Goal: Task Accomplishment & Management: Manage account settings

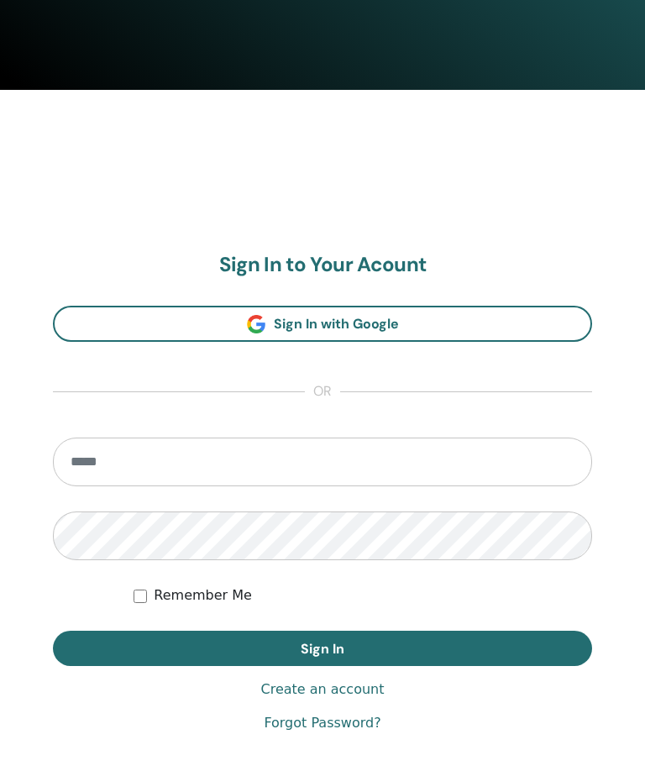
scroll to position [786, 0]
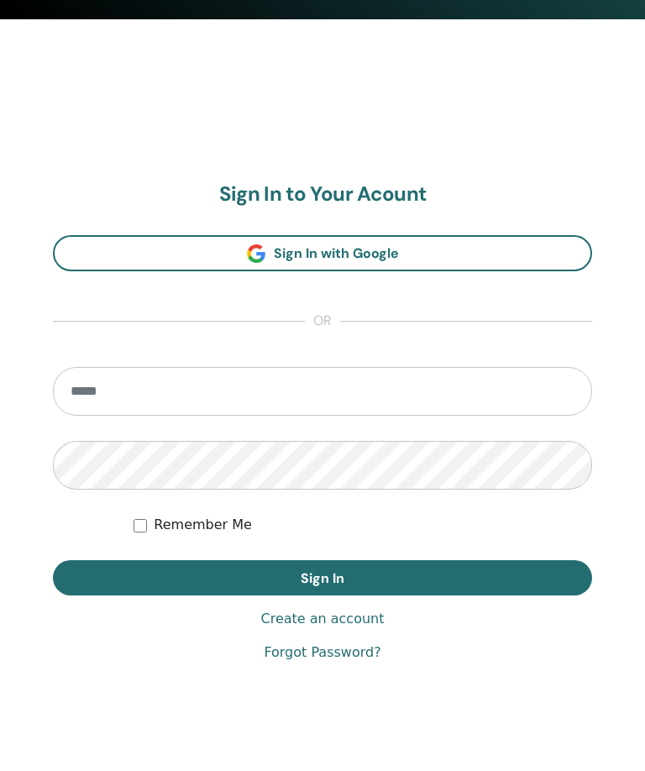
click at [206, 399] on input "email" at bounding box center [322, 392] width 539 height 49
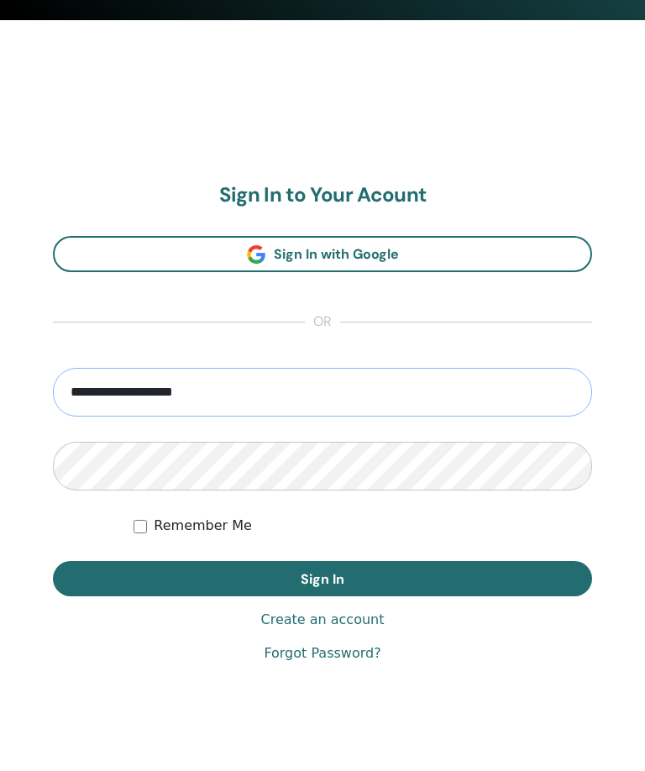
click at [104, 394] on input "**********" at bounding box center [322, 392] width 539 height 49
type input "**********"
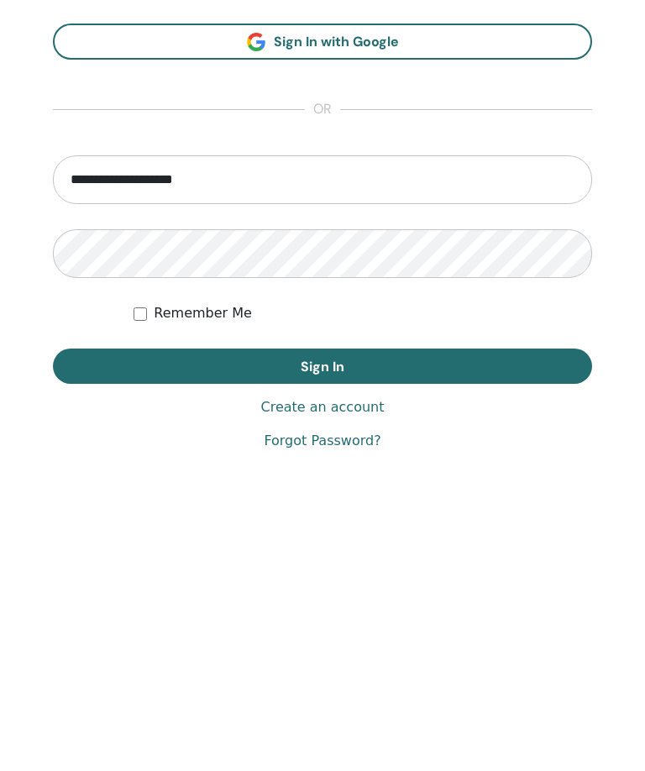
click at [425, 561] on button "Sign In" at bounding box center [322, 578] width 539 height 35
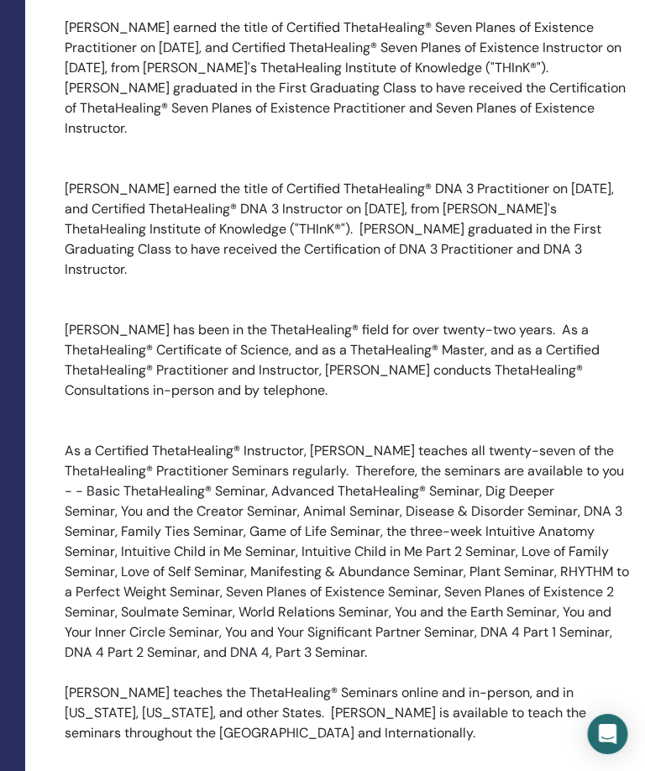
scroll to position [4028, 243]
click at [492, 501] on div "As a Certified ThetaHealing® Instructor, [PERSON_NAME] teaches all twenty-seven…" at bounding box center [349, 553] width 568 height 222
click at [487, 500] on div "As a Certified ThetaHealing® Instructor, [PERSON_NAME] teaches all twenty-seven…" at bounding box center [349, 553] width 568 height 222
click at [491, 506] on div "As a Certified ThetaHealing® Instructor, [PERSON_NAME] teaches all twenty-seven…" at bounding box center [349, 553] width 568 height 222
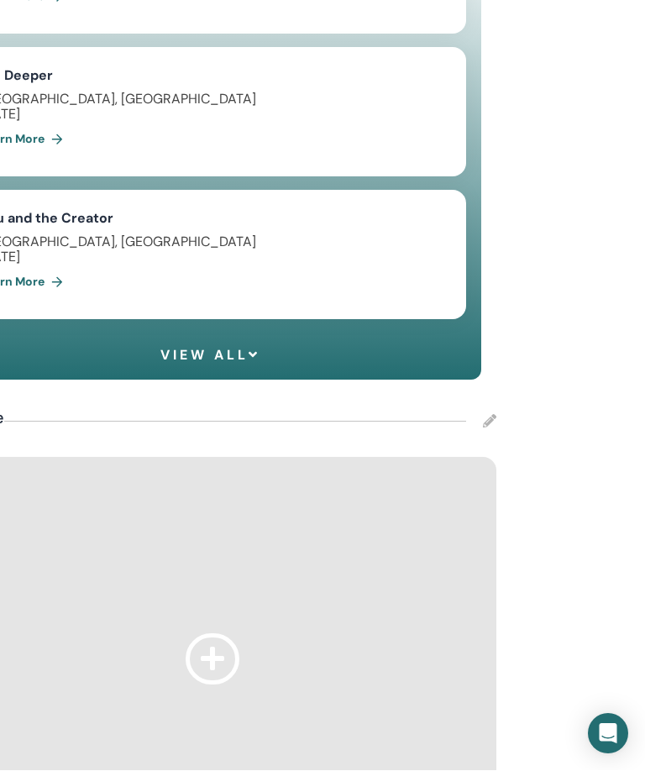
scroll to position [1722, 379]
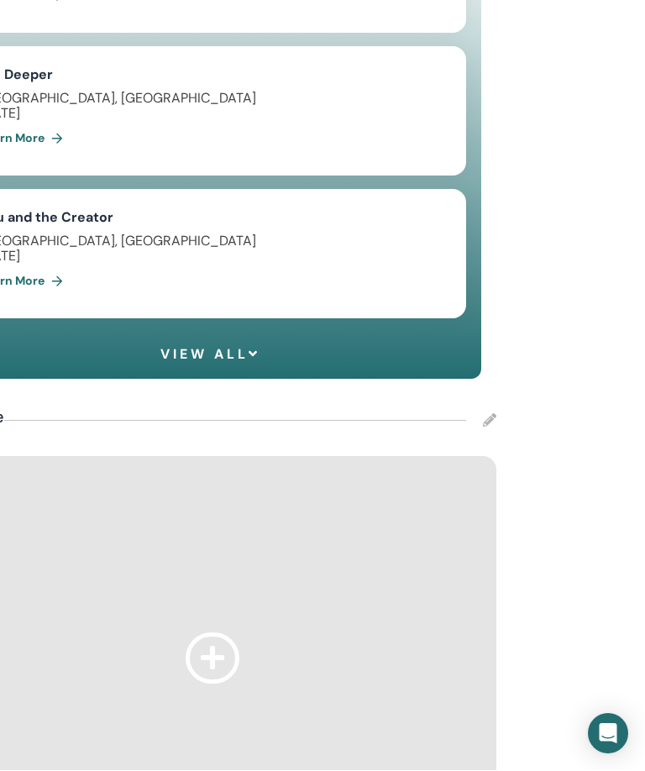
click at [486, 414] on icon at bounding box center [489, 420] width 13 height 13
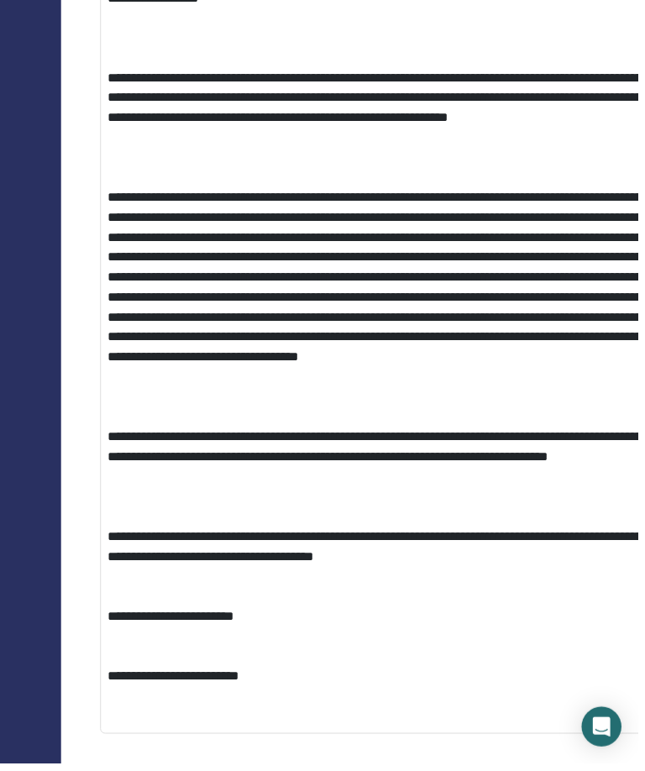
scroll to position [4457, 218]
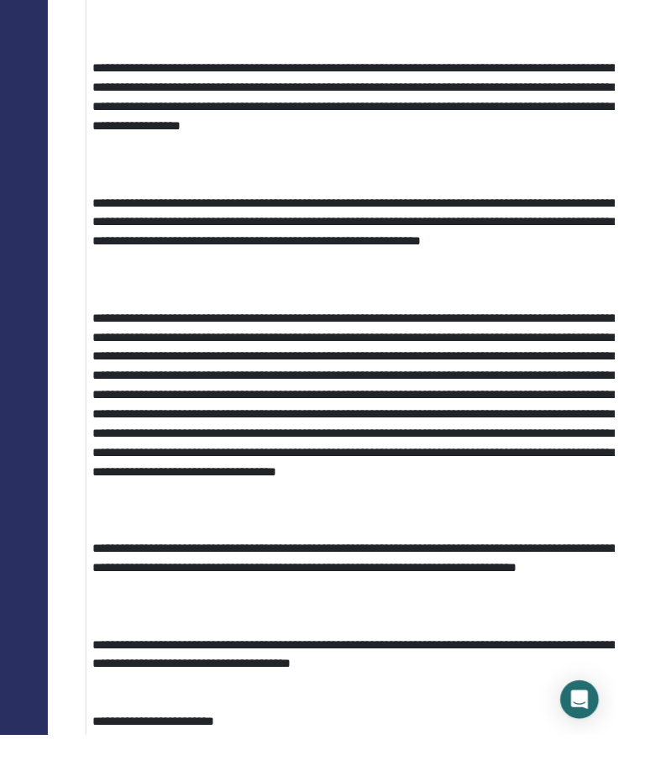
click at [137, 546] on div at bounding box center [373, 556] width 552 height 20
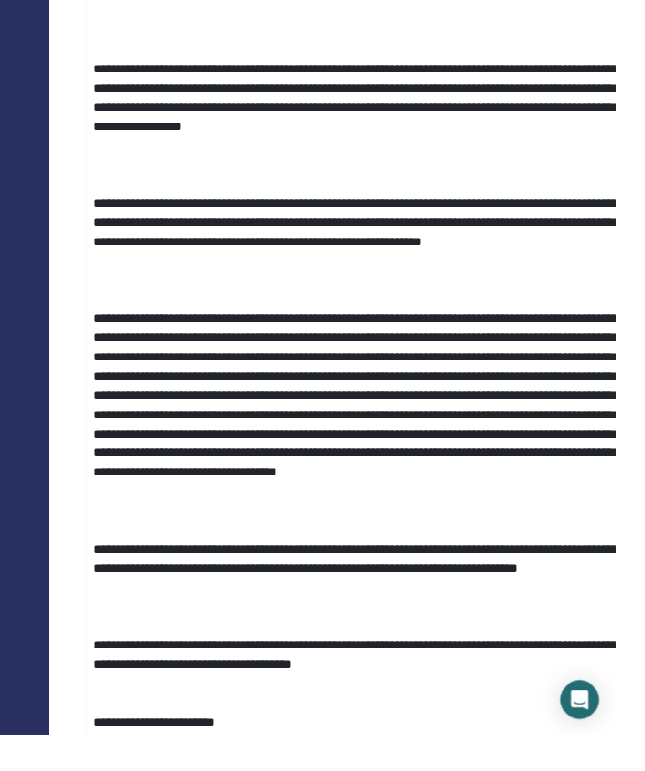
click at [138, 447] on div "**********" at bounding box center [374, 435] width 552 height 222
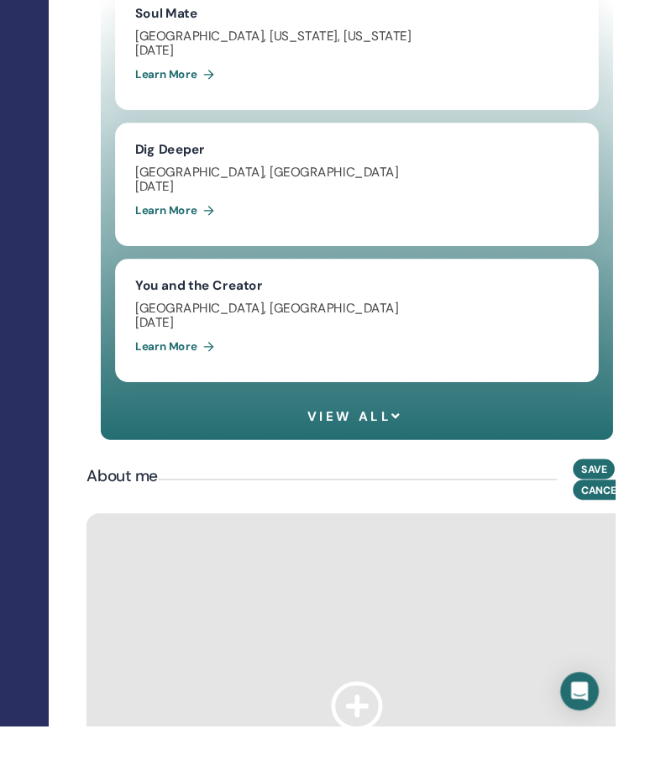
scroll to position [1631, 254]
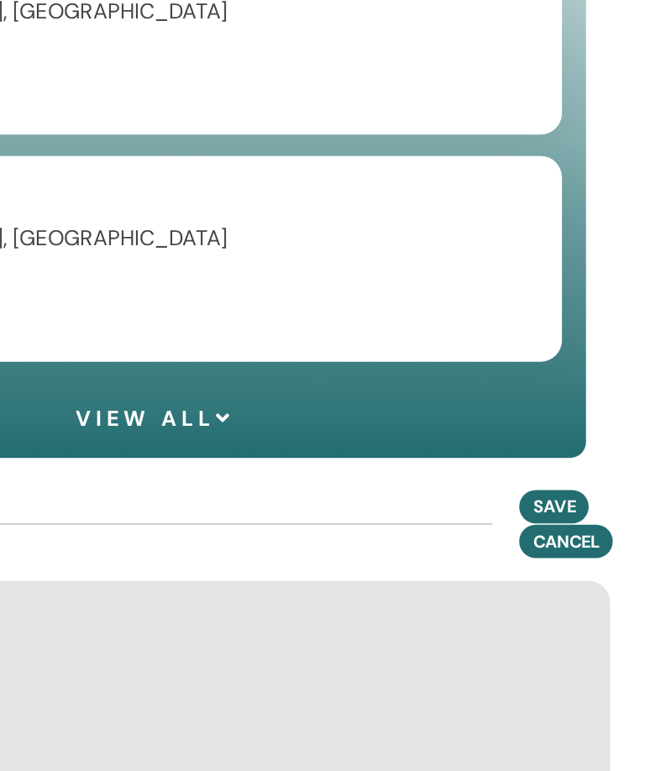
click at [573, 494] on span "Save" at bounding box center [586, 501] width 27 height 14
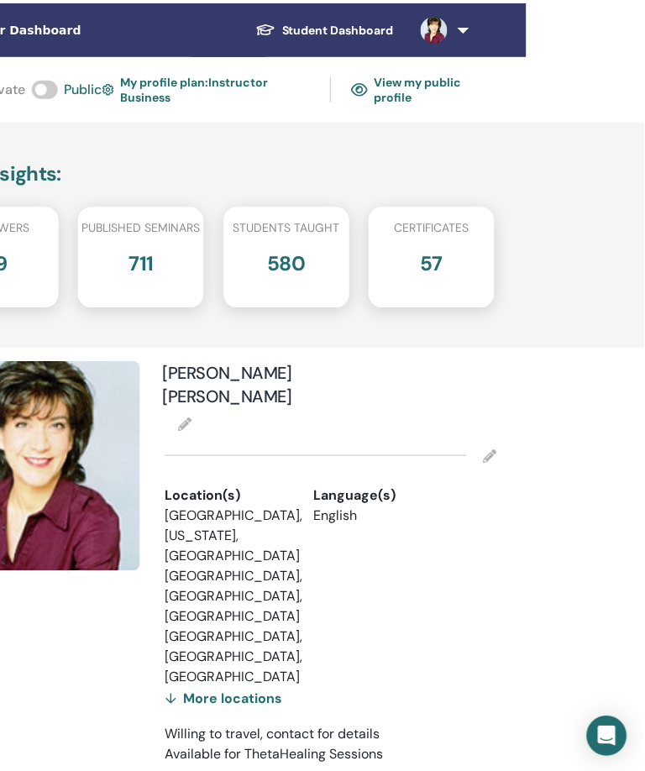
scroll to position [0, 377]
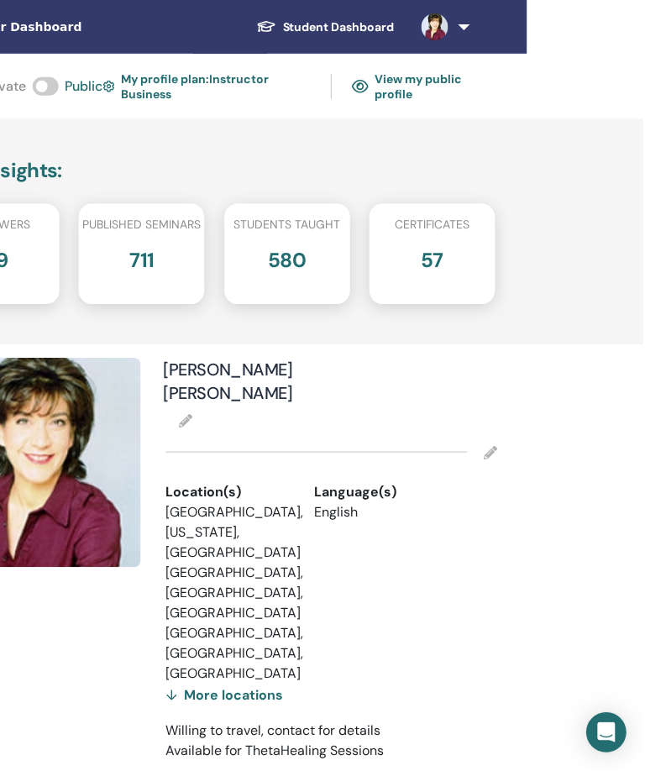
click at [463, 24] on link at bounding box center [443, 27] width 69 height 54
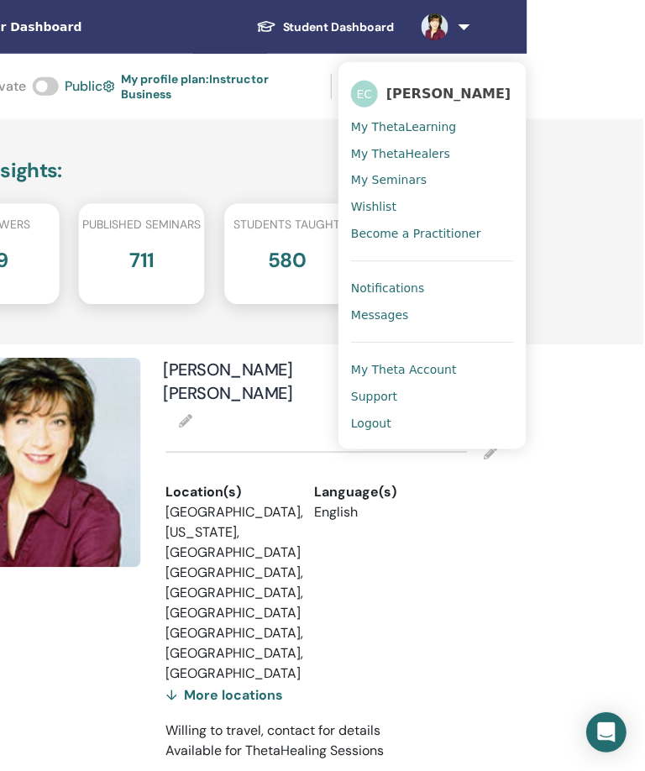
scroll to position [0, 378]
click at [590, 175] on div "Page Insights : Followers 59 Published seminars 711 Students taught 580 Certifi…" at bounding box center [269, 232] width 756 height 226
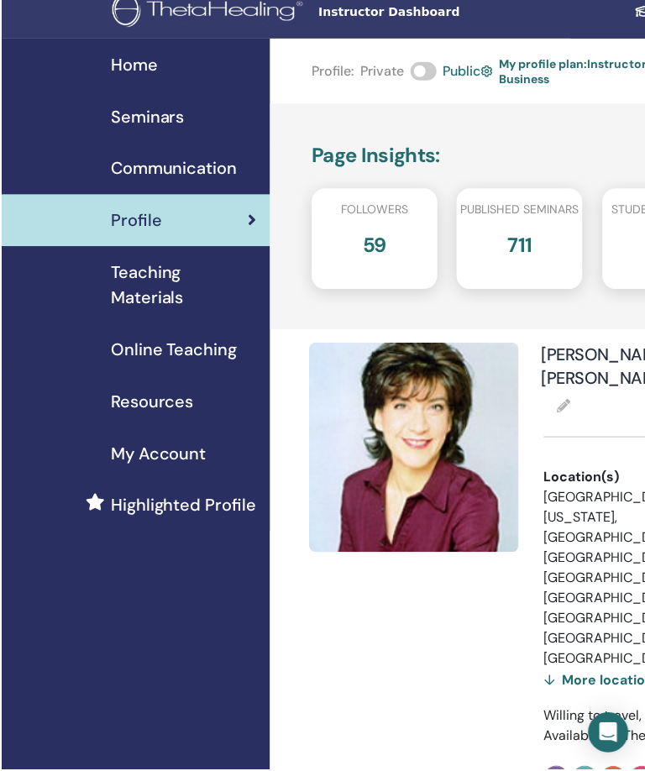
scroll to position [16, 0]
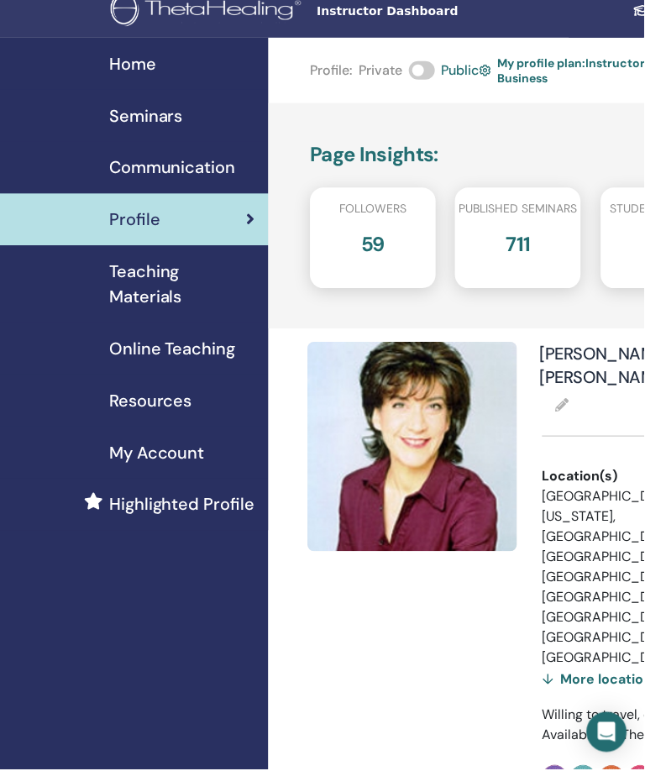
click at [172, 119] on span "Seminars" at bounding box center [146, 115] width 74 height 25
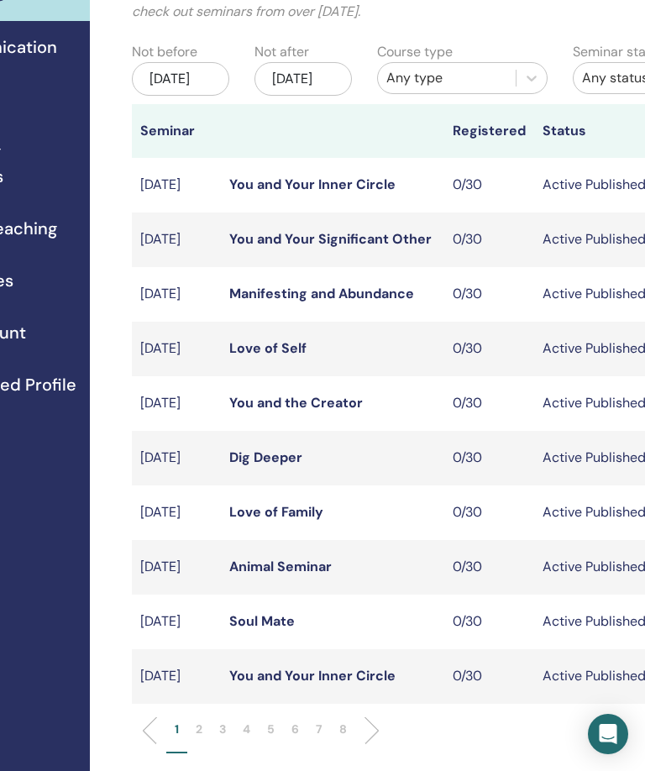
scroll to position [137, 0]
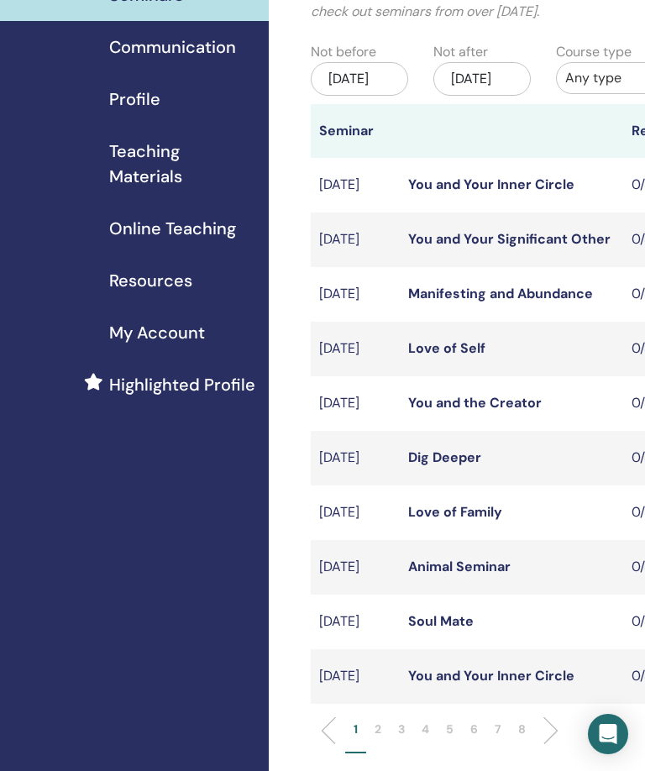
click at [165, 181] on span "Teaching Materials" at bounding box center [182, 164] width 146 height 50
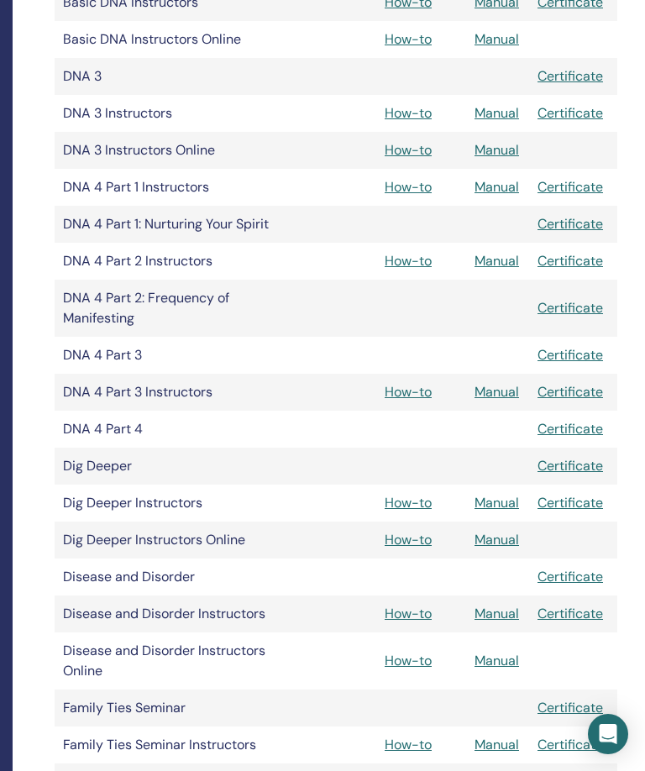
scroll to position [746, 262]
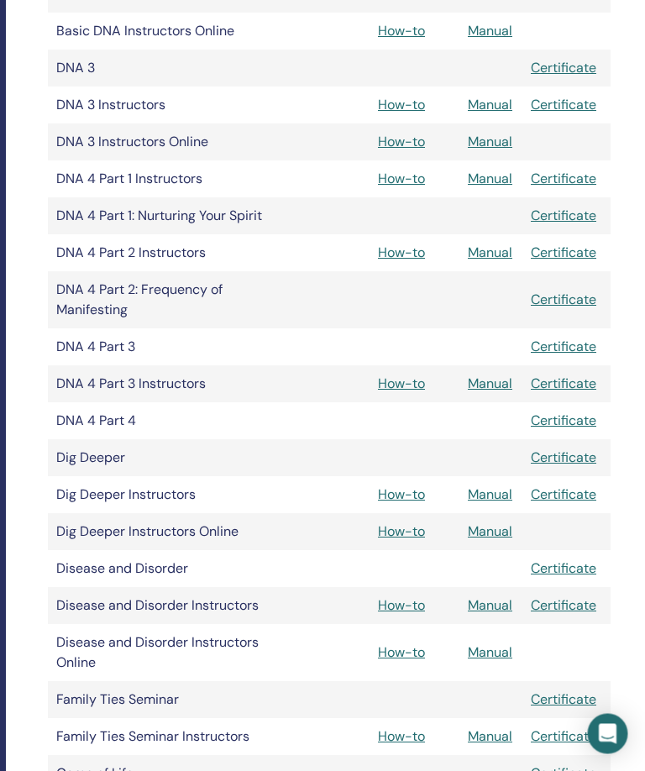
click at [492, 388] on link "Manual" at bounding box center [490, 384] width 44 height 18
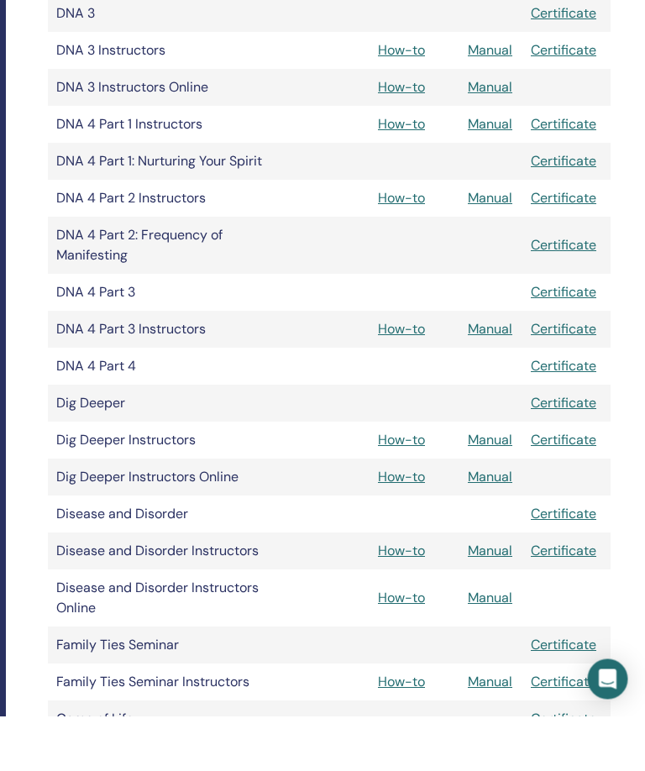
scroll to position [802, 263]
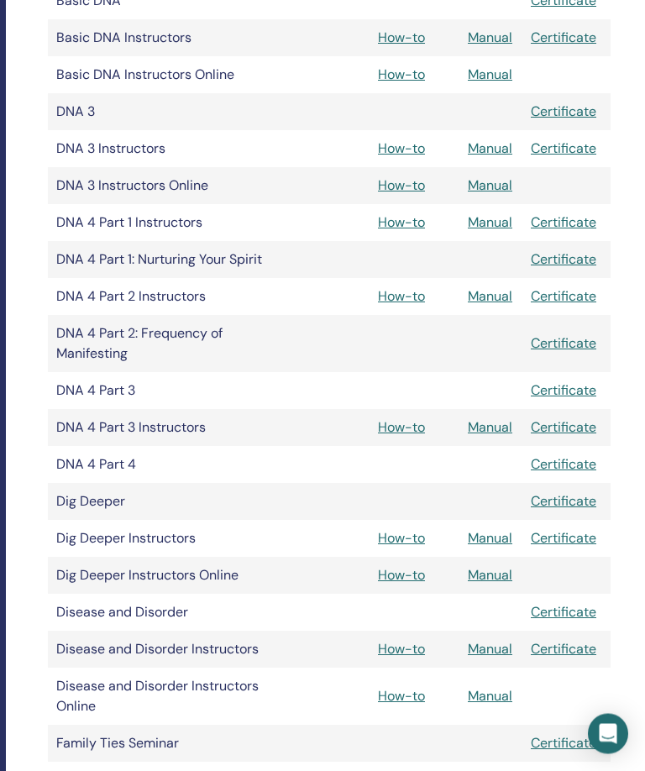
scroll to position [699, 263]
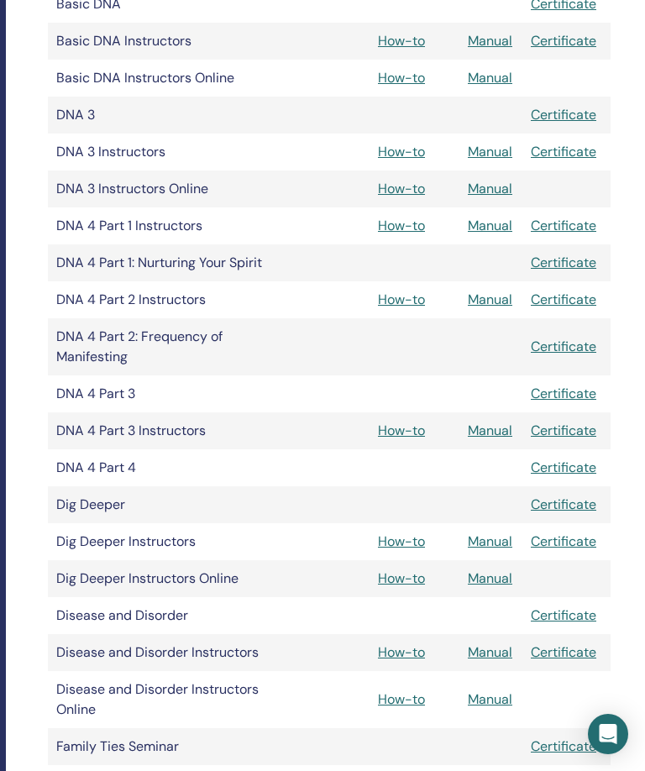
click at [501, 298] on link "Manual" at bounding box center [490, 300] width 44 height 18
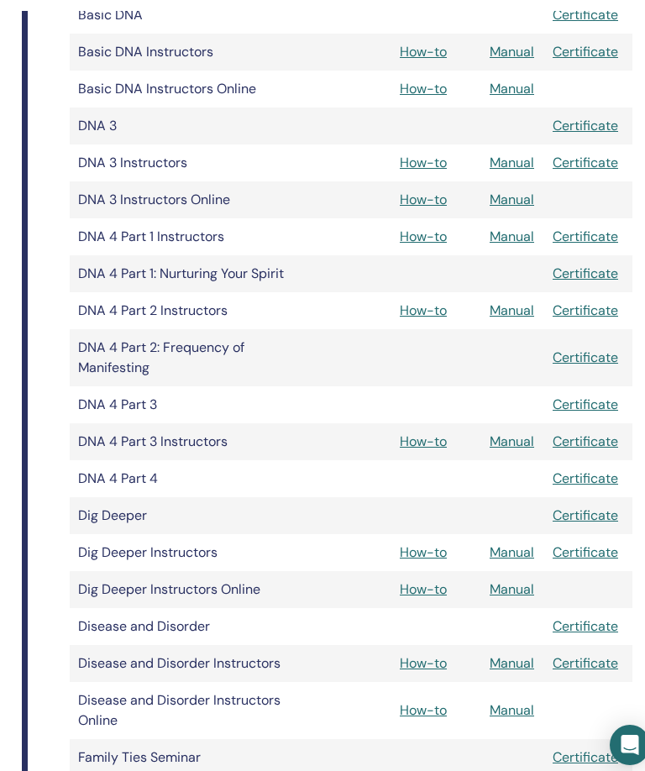
scroll to position [677, 241]
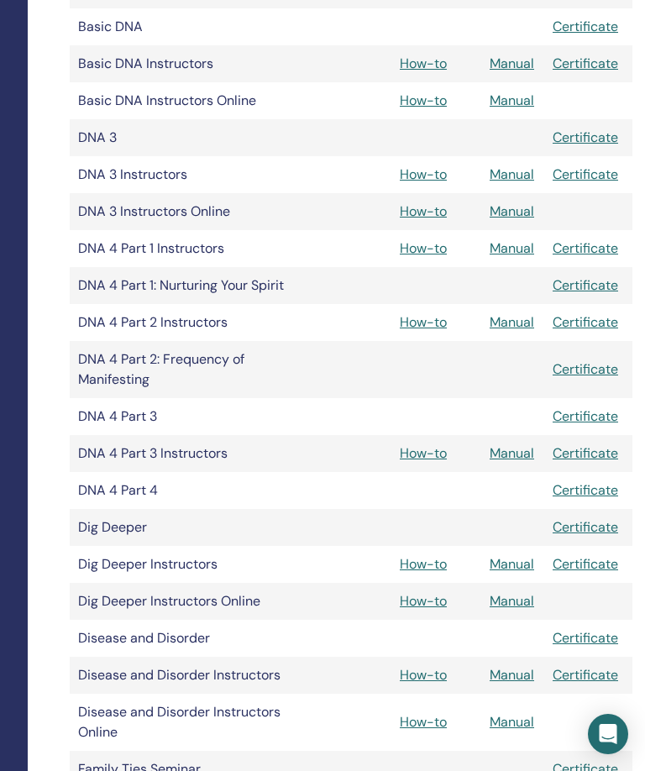
click at [526, 324] on link "Manual" at bounding box center [511, 322] width 44 height 18
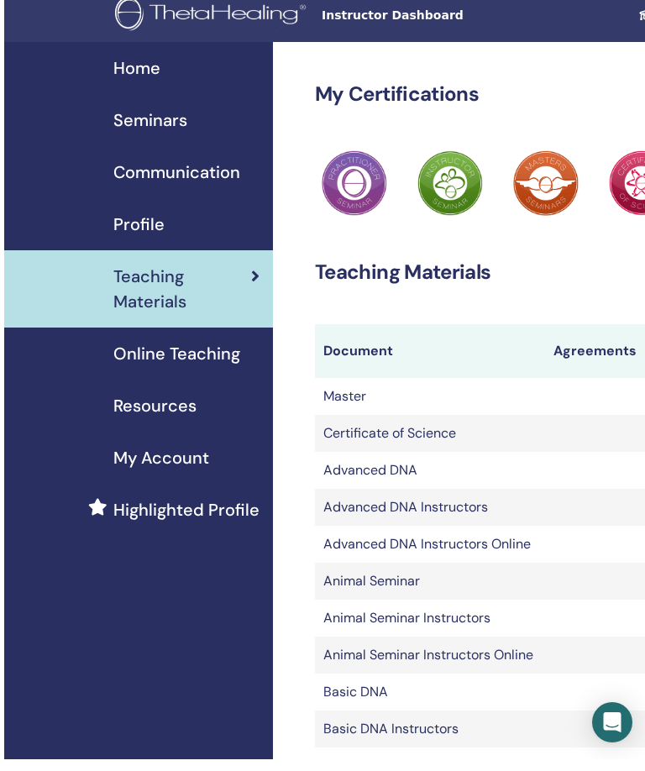
scroll to position [11, 0]
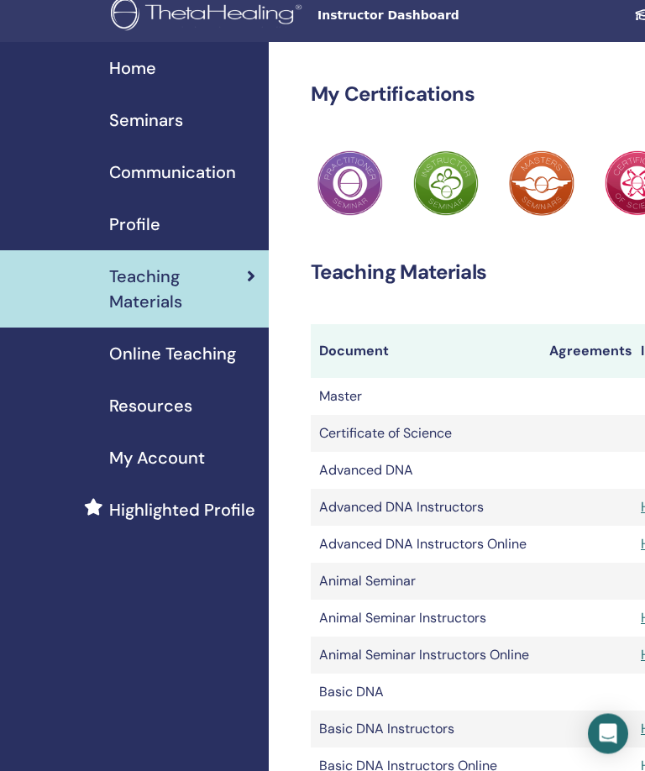
click at [147, 220] on span "Profile" at bounding box center [134, 224] width 51 height 25
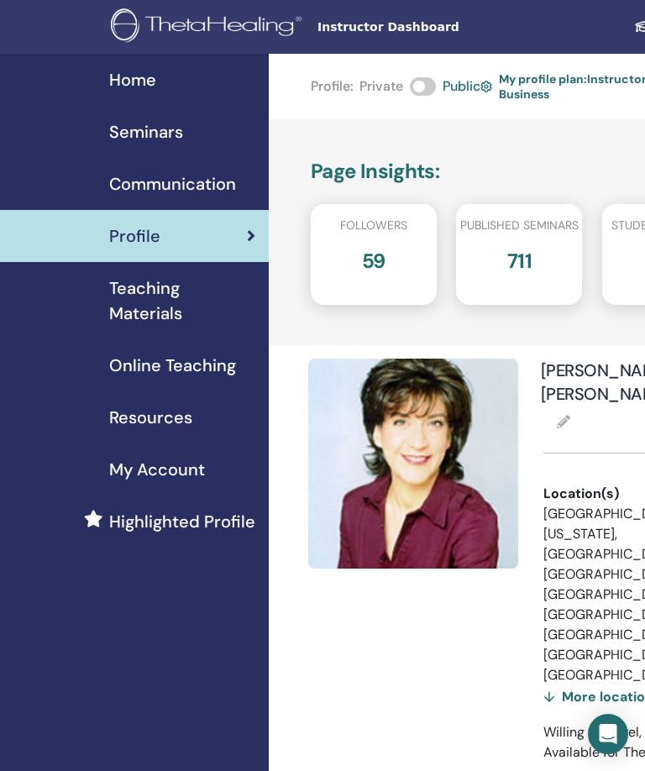
click at [164, 125] on span "Seminars" at bounding box center [146, 131] width 74 height 25
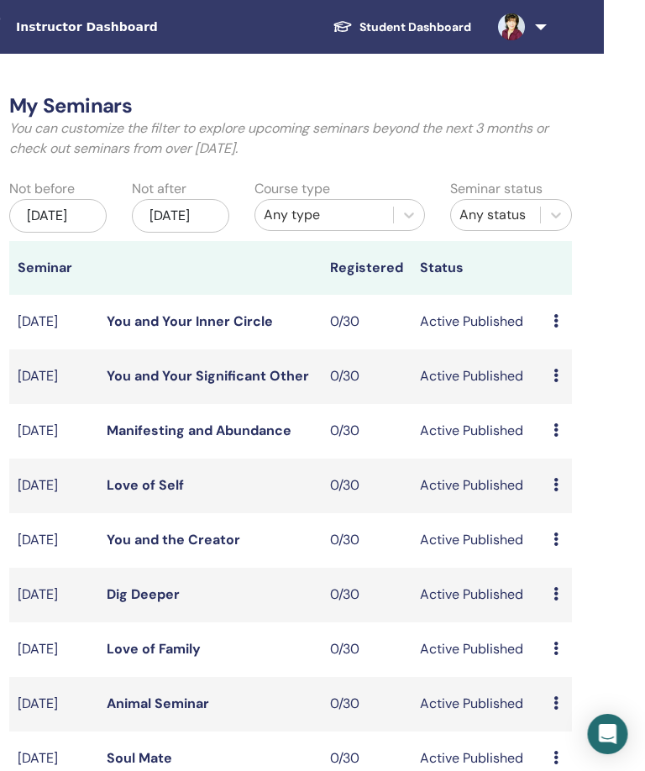
scroll to position [0, 379]
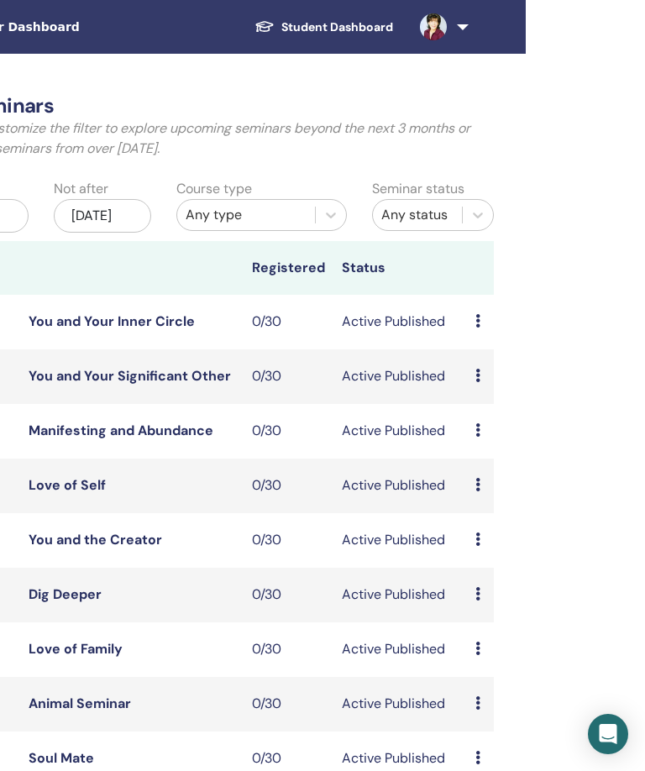
click at [463, 33] on link at bounding box center [440, 27] width 69 height 54
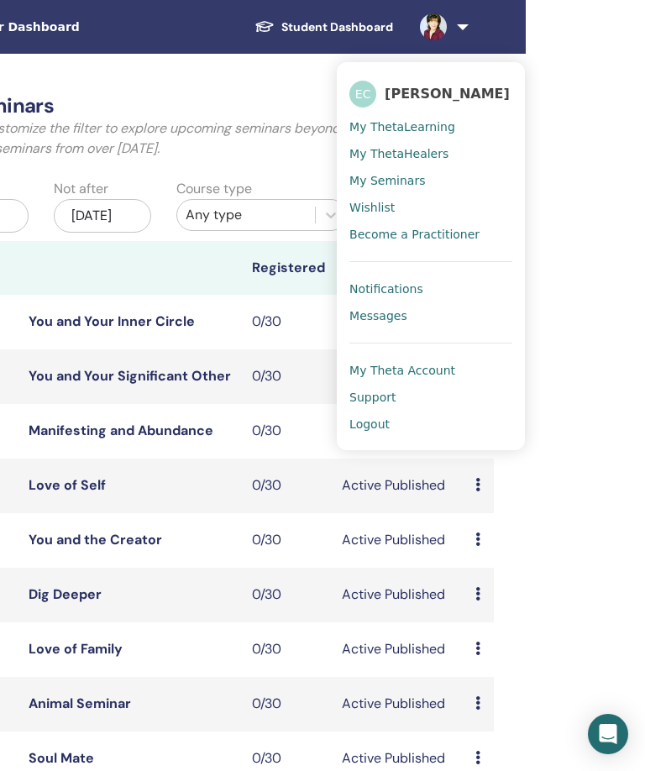
click at [383, 432] on link "Logout" at bounding box center [430, 424] width 163 height 27
